Goal: Navigation & Orientation: Go to known website

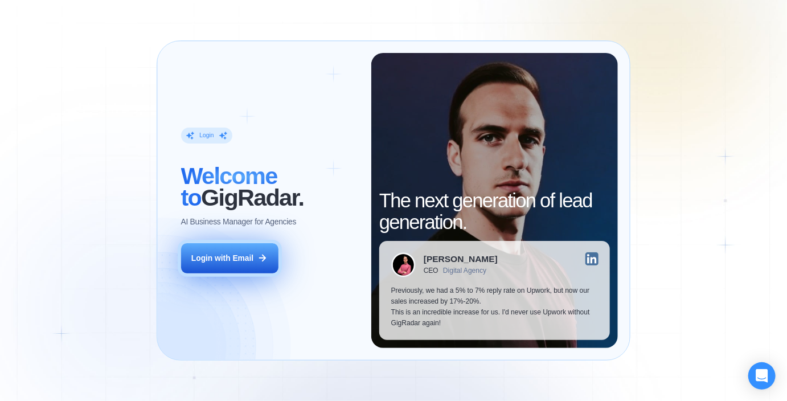
click at [235, 255] on div "Login with Email" at bounding box center [222, 258] width 62 height 11
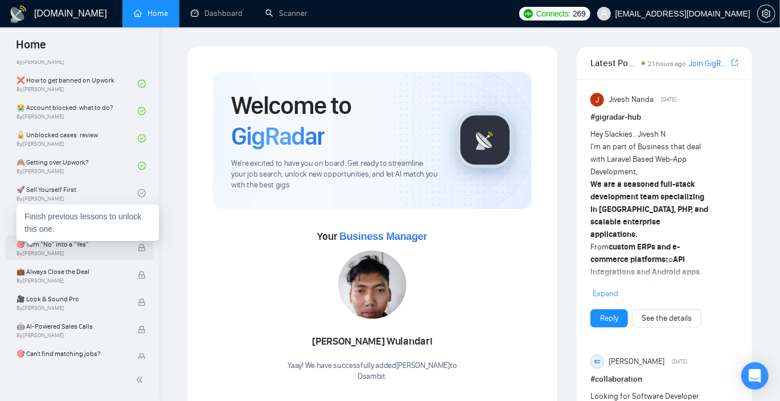
scroll to position [374, 0]
